Goal: Information Seeking & Learning: Understand process/instructions

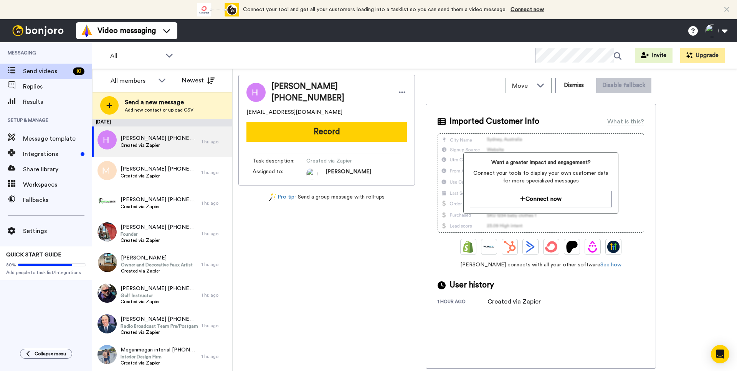
scroll to position [62, 0]
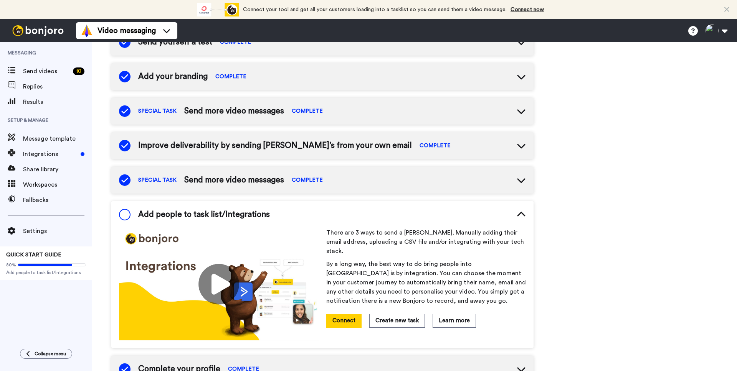
scroll to position [115, 0]
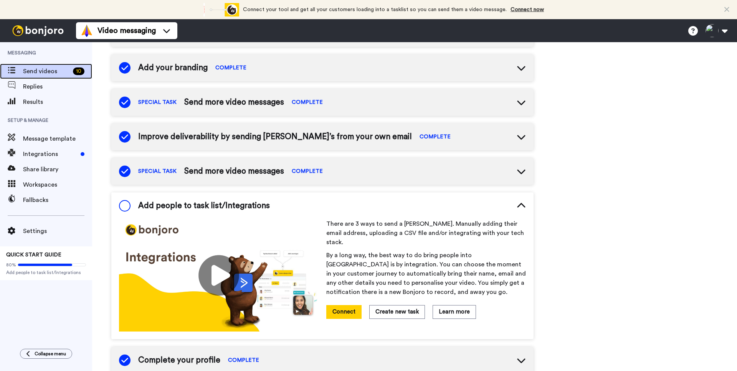
click at [36, 69] on span "Send videos" at bounding box center [46, 71] width 47 height 9
